Goal: Task Accomplishment & Management: Manage account settings

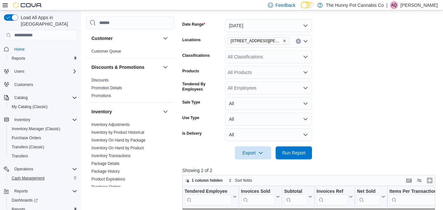
scroll to position [16, 0]
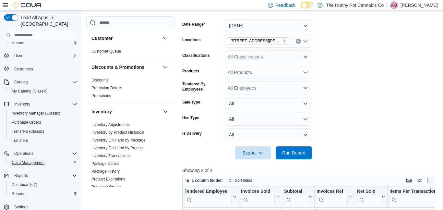
click at [39, 160] on span "Cash Management" at bounding box center [28, 162] width 33 height 5
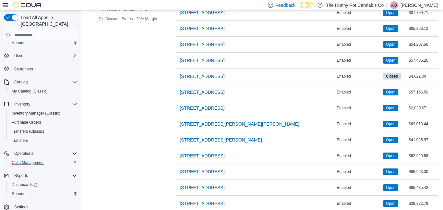
scroll to position [351, 0]
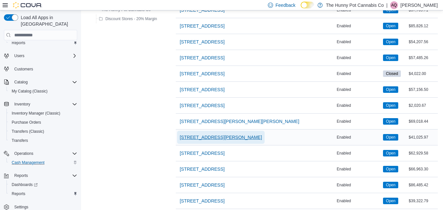
click at [206, 137] on span "[STREET_ADDRESS][PERSON_NAME]" at bounding box center [221, 137] width 82 height 6
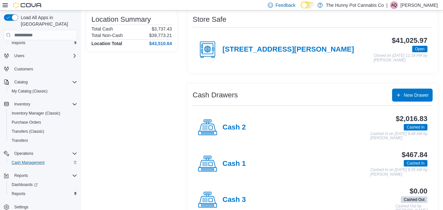
scroll to position [72, 0]
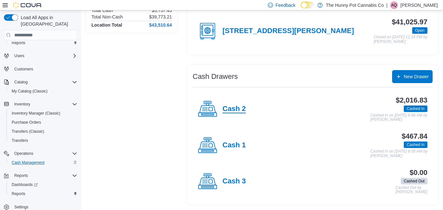
click at [233, 109] on h4 "Cash 2" at bounding box center [233, 109] width 23 height 8
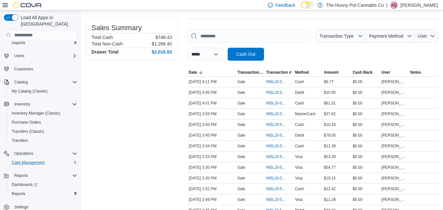
scroll to position [83, 0]
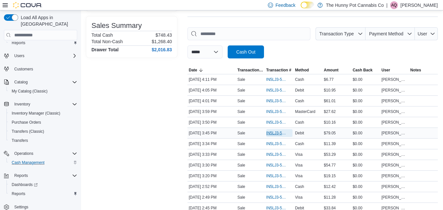
click at [270, 136] on span "IN5LJ3-5762284" at bounding box center [279, 133] width 26 height 8
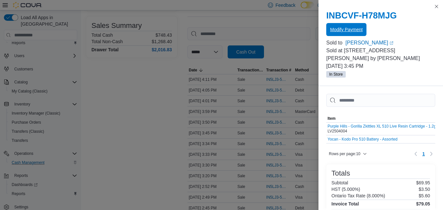
click at [351, 28] on span "Modify Payment" at bounding box center [346, 29] width 32 height 6
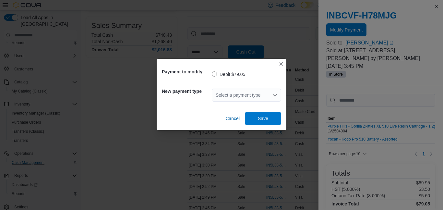
click at [244, 95] on div "Select a payment type" at bounding box center [246, 94] width 69 height 13
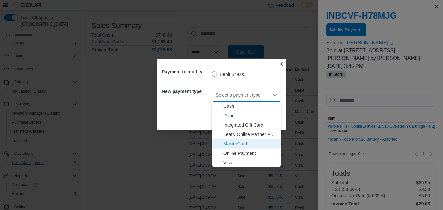
click at [243, 145] on span "MasterCard" at bounding box center [250, 143] width 54 height 6
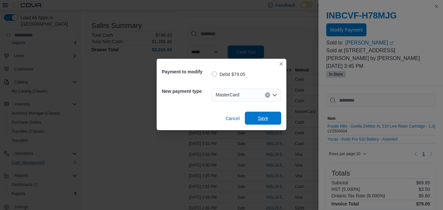
click at [259, 119] on span "Save" at bounding box center [263, 118] width 10 height 6
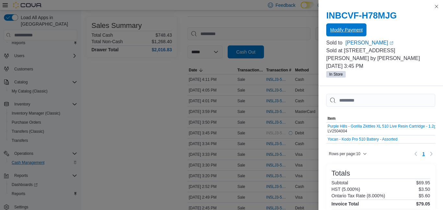
scroll to position [0, 0]
